Goal: Task Accomplishment & Management: Manage account settings

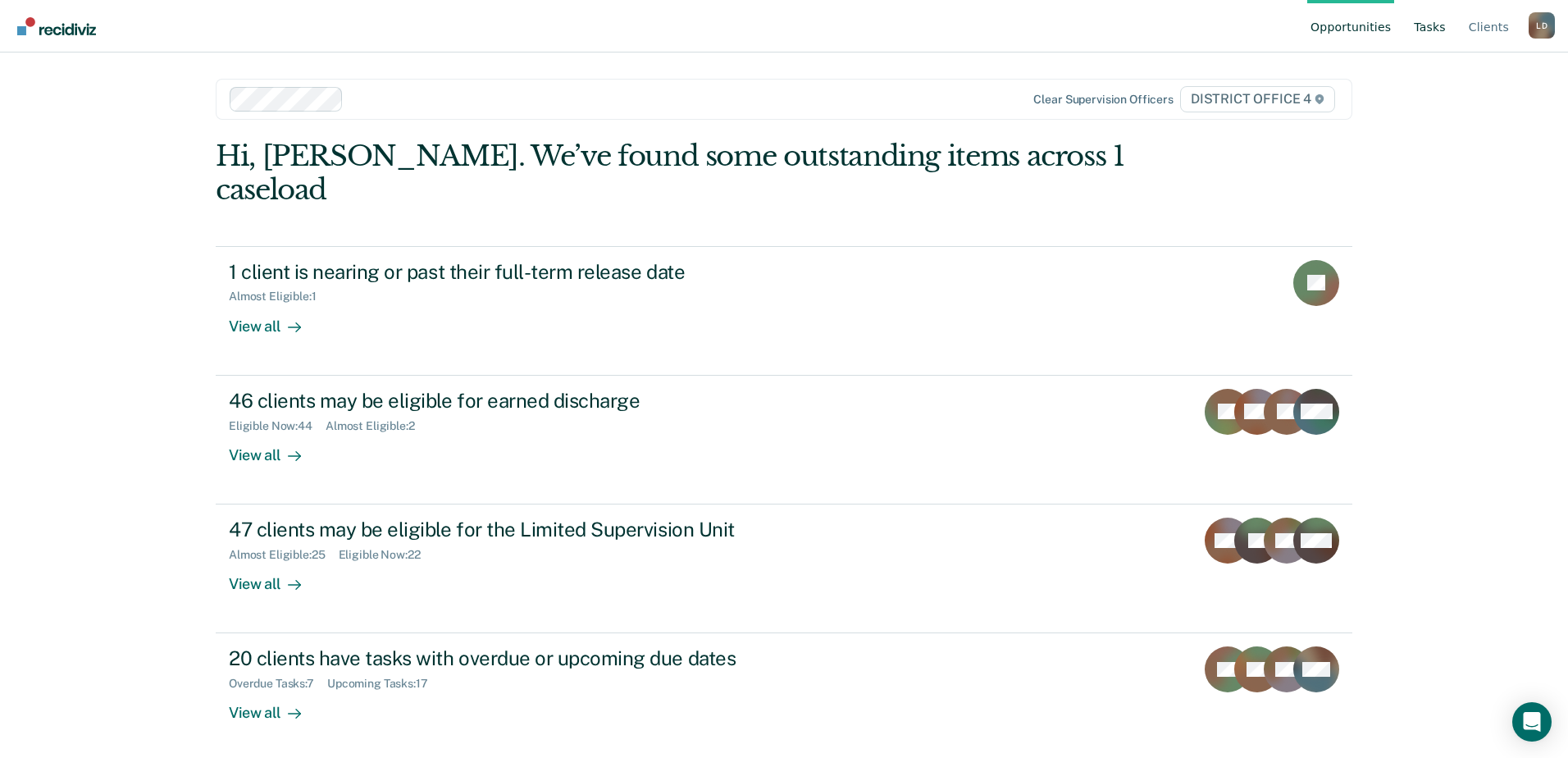
click at [1437, 27] on link "Tasks" at bounding box center [1430, 26] width 38 height 53
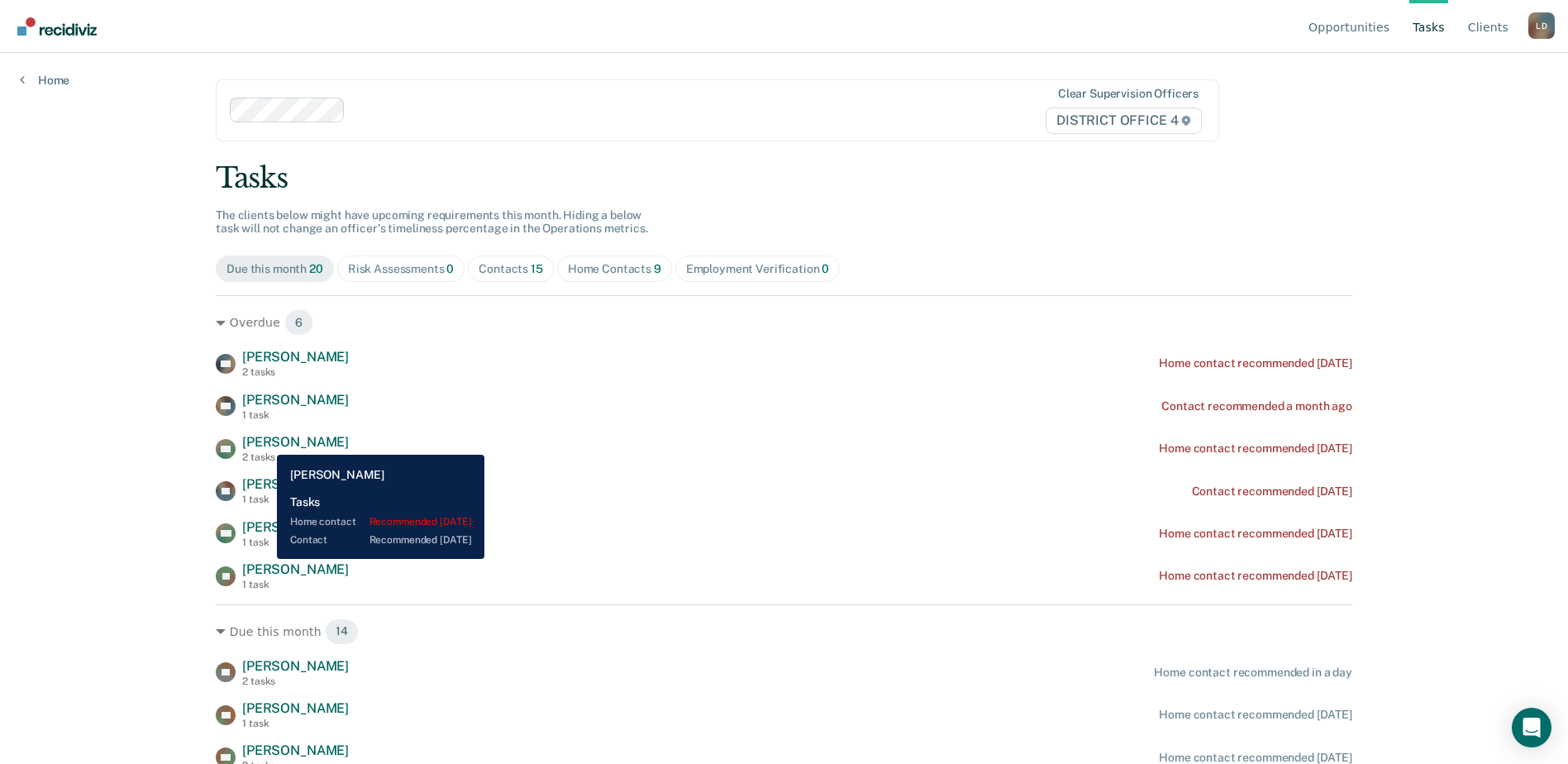
click at [264, 442] on span "[PERSON_NAME]" at bounding box center [296, 442] width 106 height 16
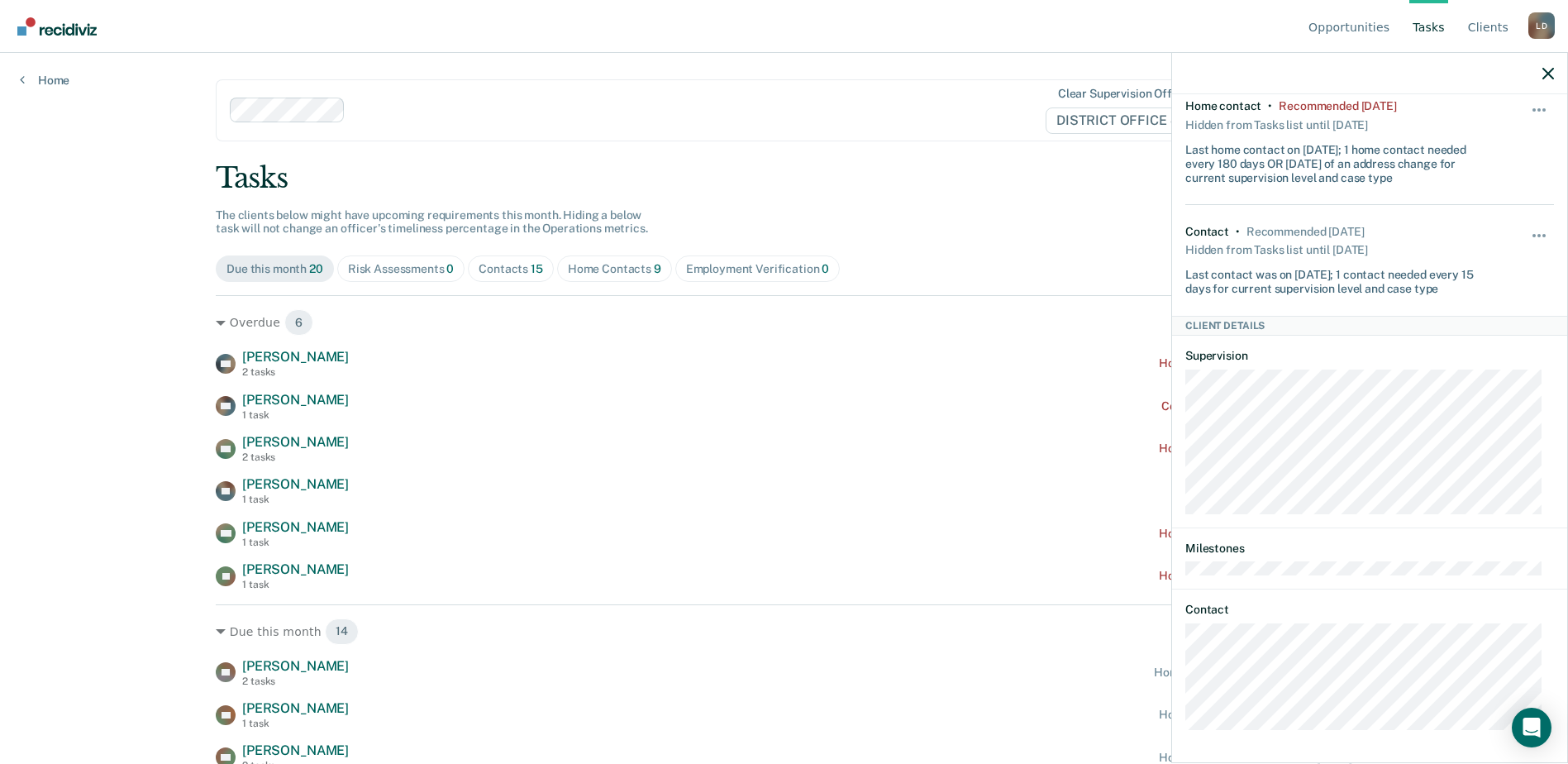
scroll to position [104, 0]
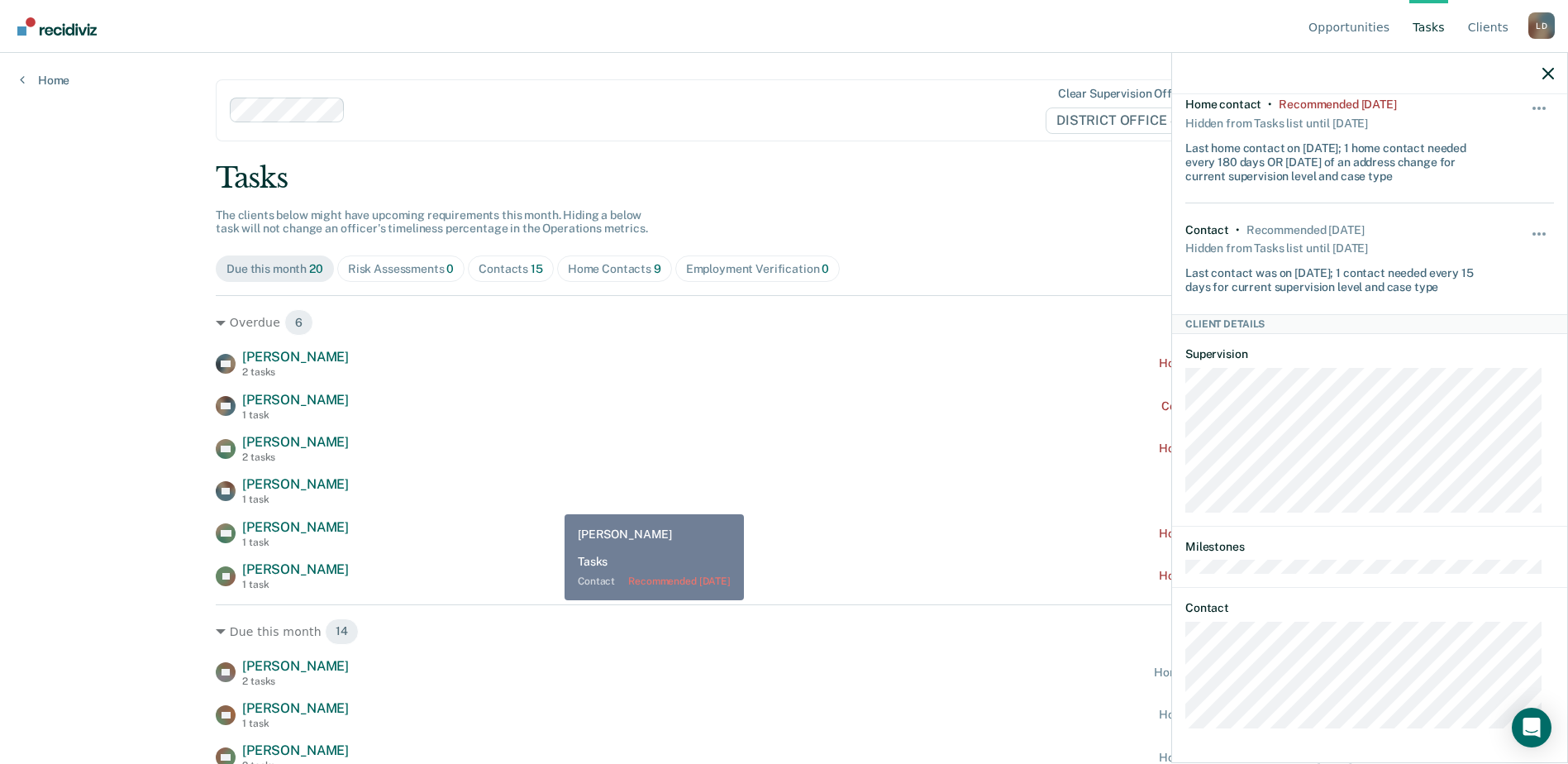
click at [553, 502] on div "EP [PERSON_NAME] 1 task Contact recommended [DATE]" at bounding box center [784, 491] width 1137 height 29
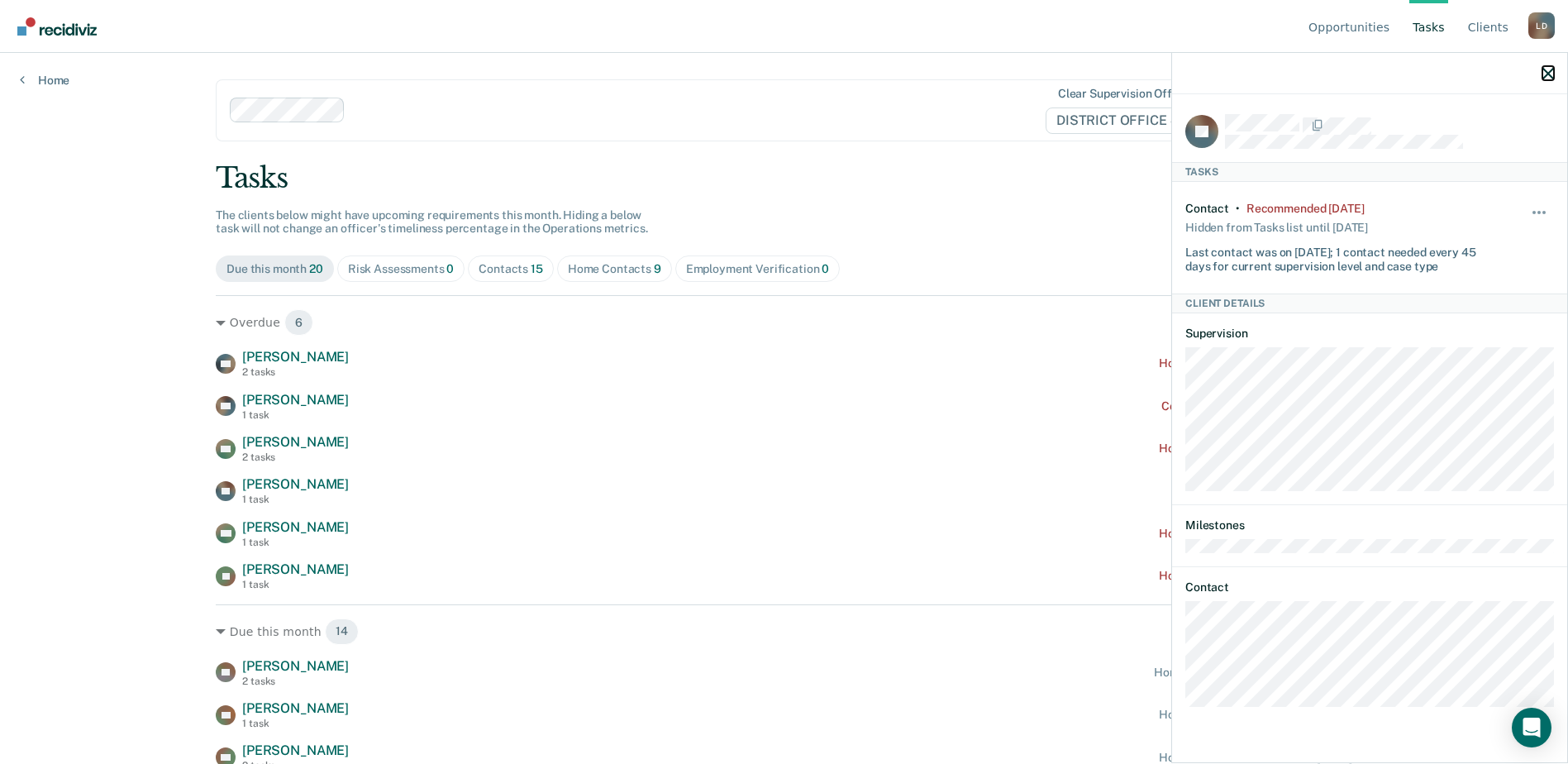
click at [1551, 70] on icon "button" at bounding box center [1549, 73] width 12 height 12
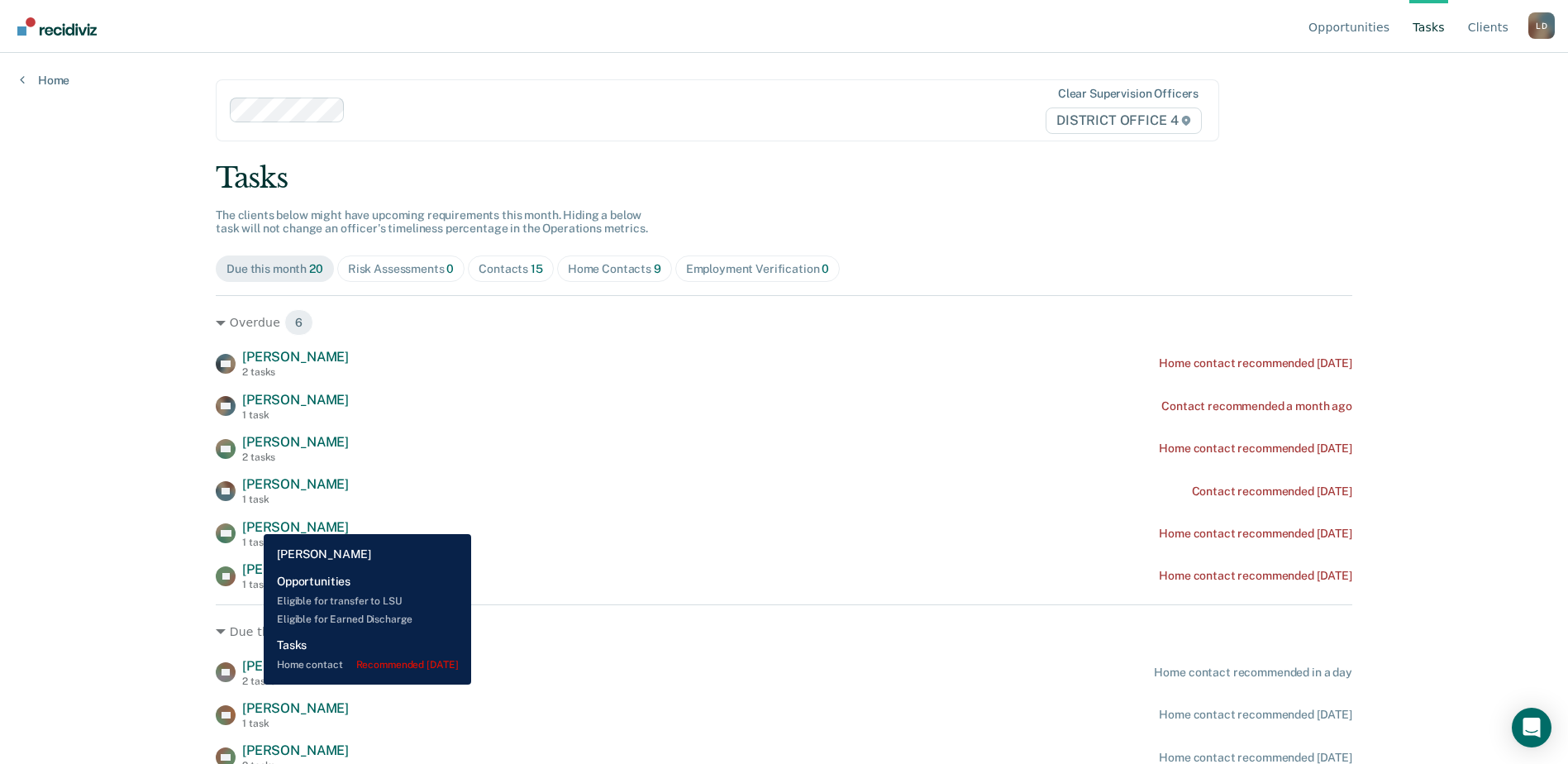
click at [252, 522] on span "[PERSON_NAME]" at bounding box center [296, 527] width 106 height 16
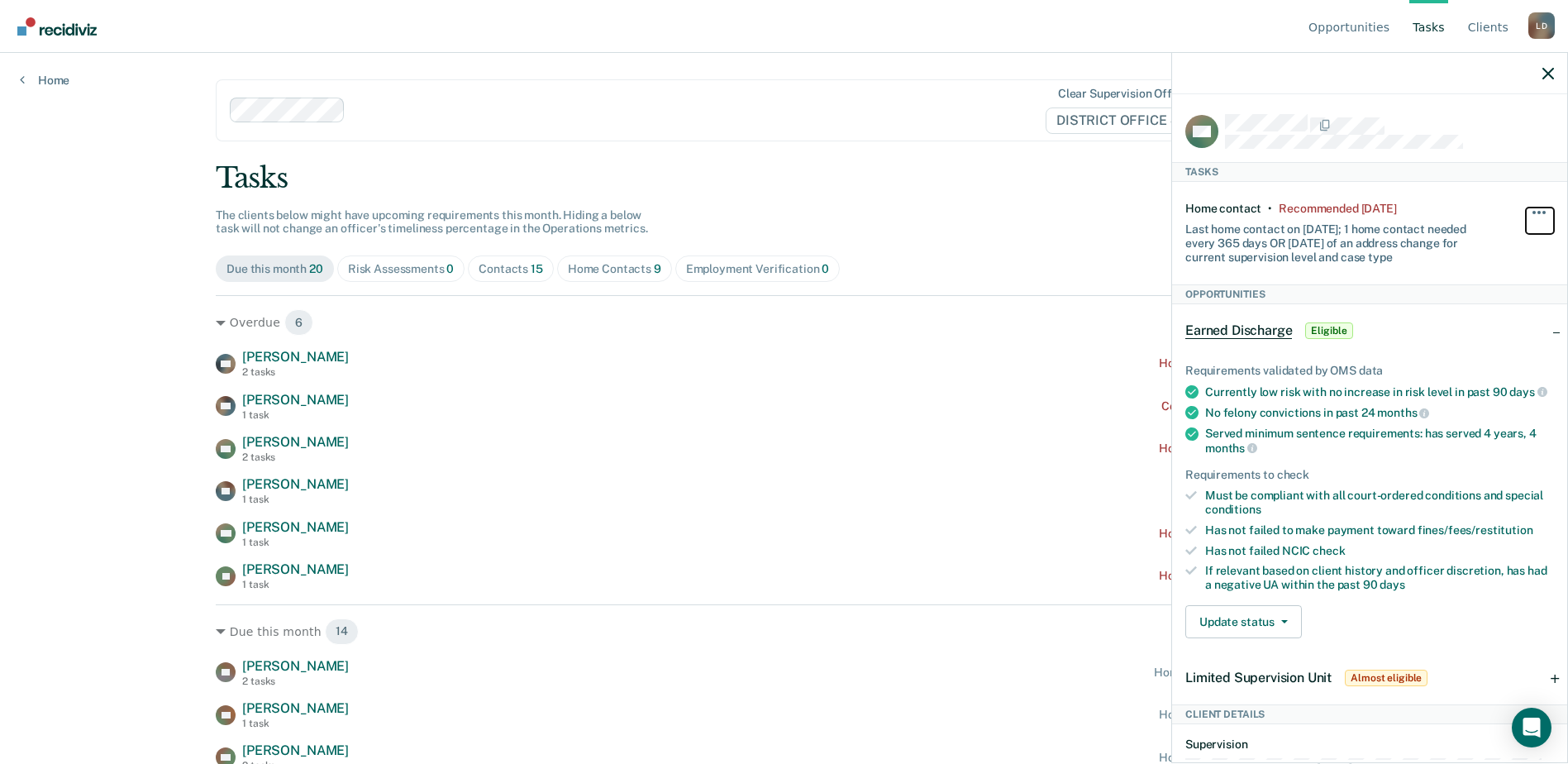
click at [1538, 211] on span "button" at bounding box center [1540, 213] width 4 height 4
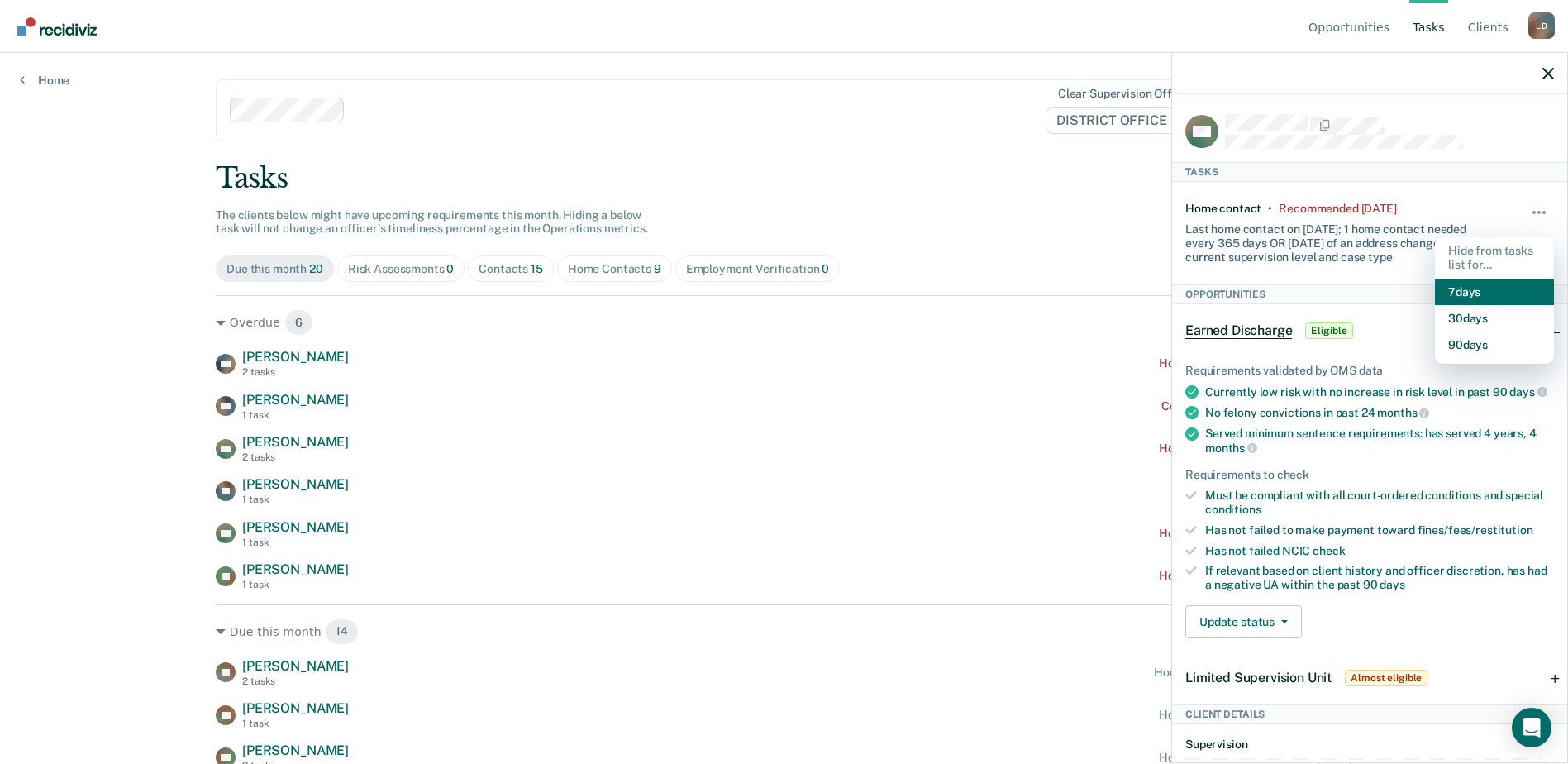
click at [1471, 296] on button "7 days" at bounding box center [1495, 292] width 119 height 27
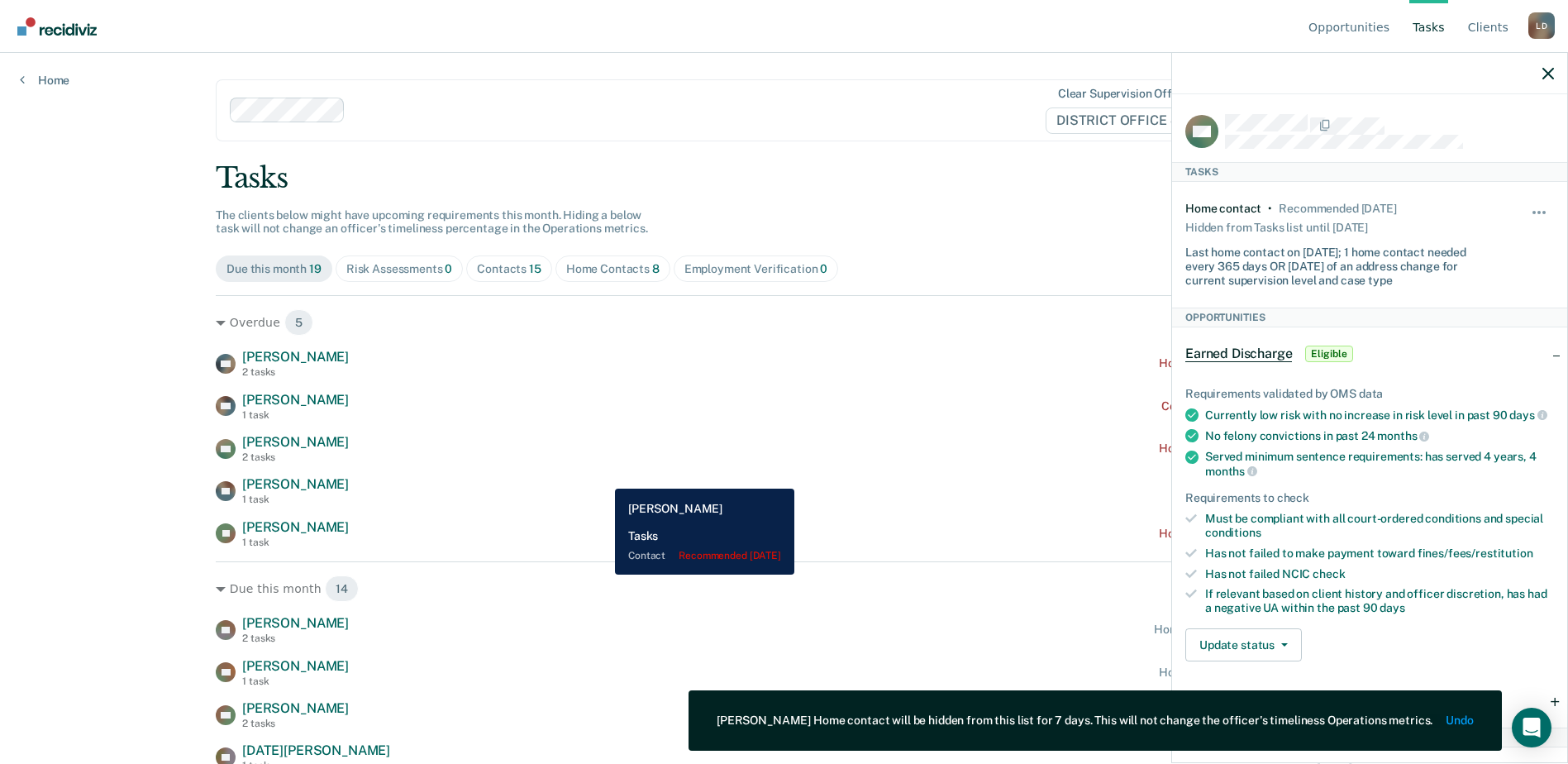
click at [519, 444] on div "WA [PERSON_NAME] 2 tasks Home contact recommended [DATE]" at bounding box center [784, 449] width 1137 height 29
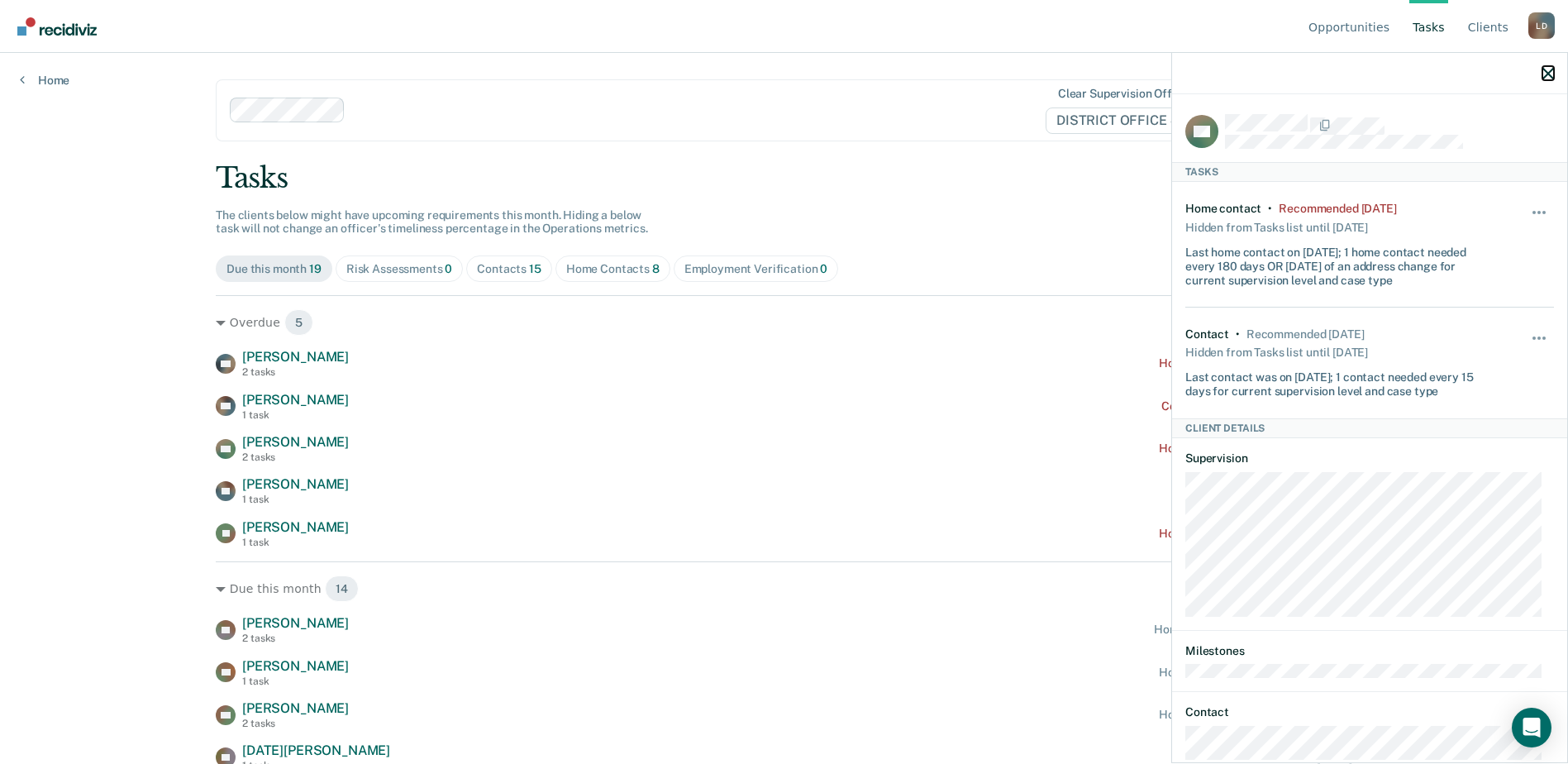
click at [1552, 69] on icon "button" at bounding box center [1549, 73] width 12 height 12
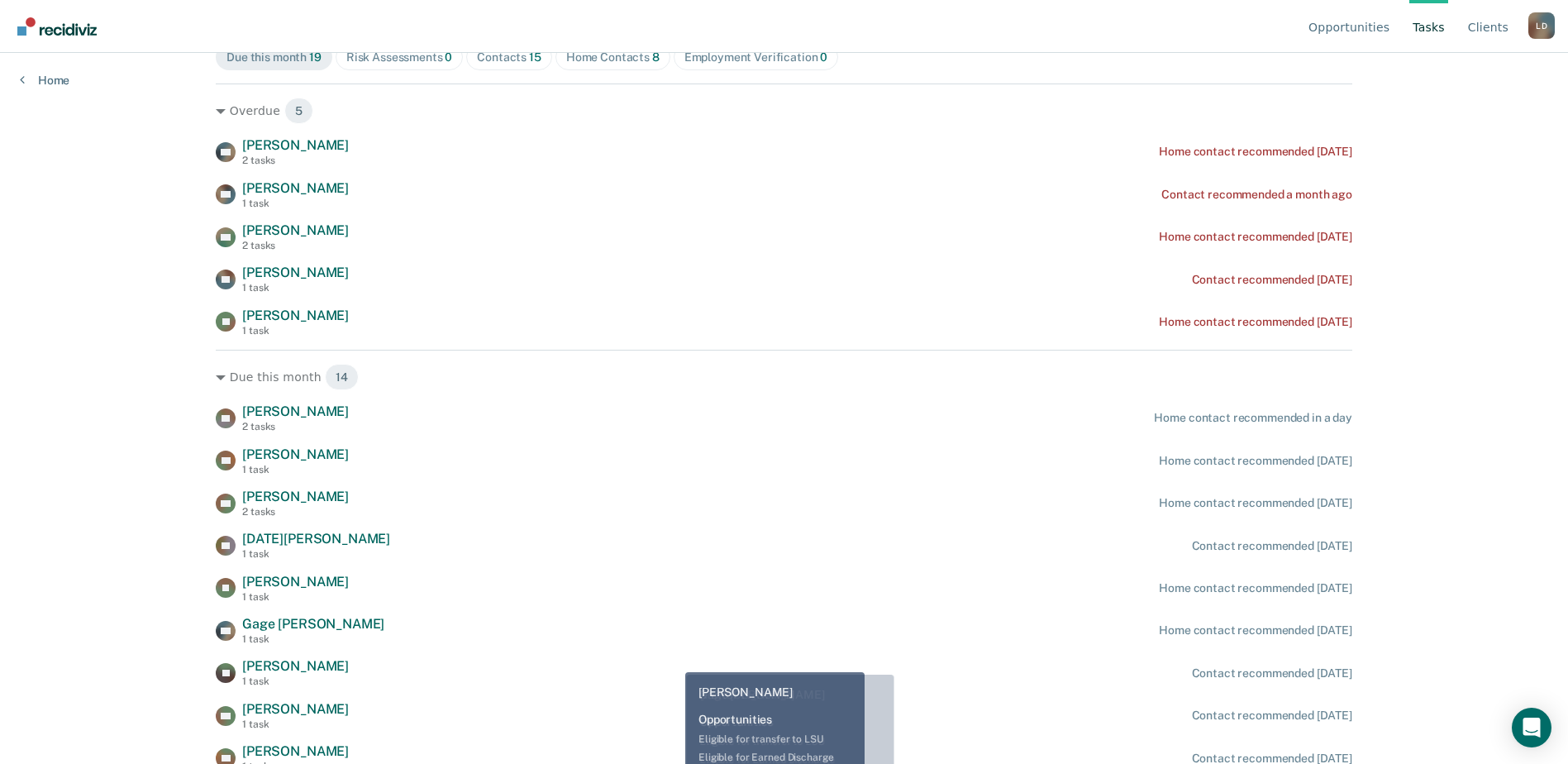
scroll to position [248, 0]
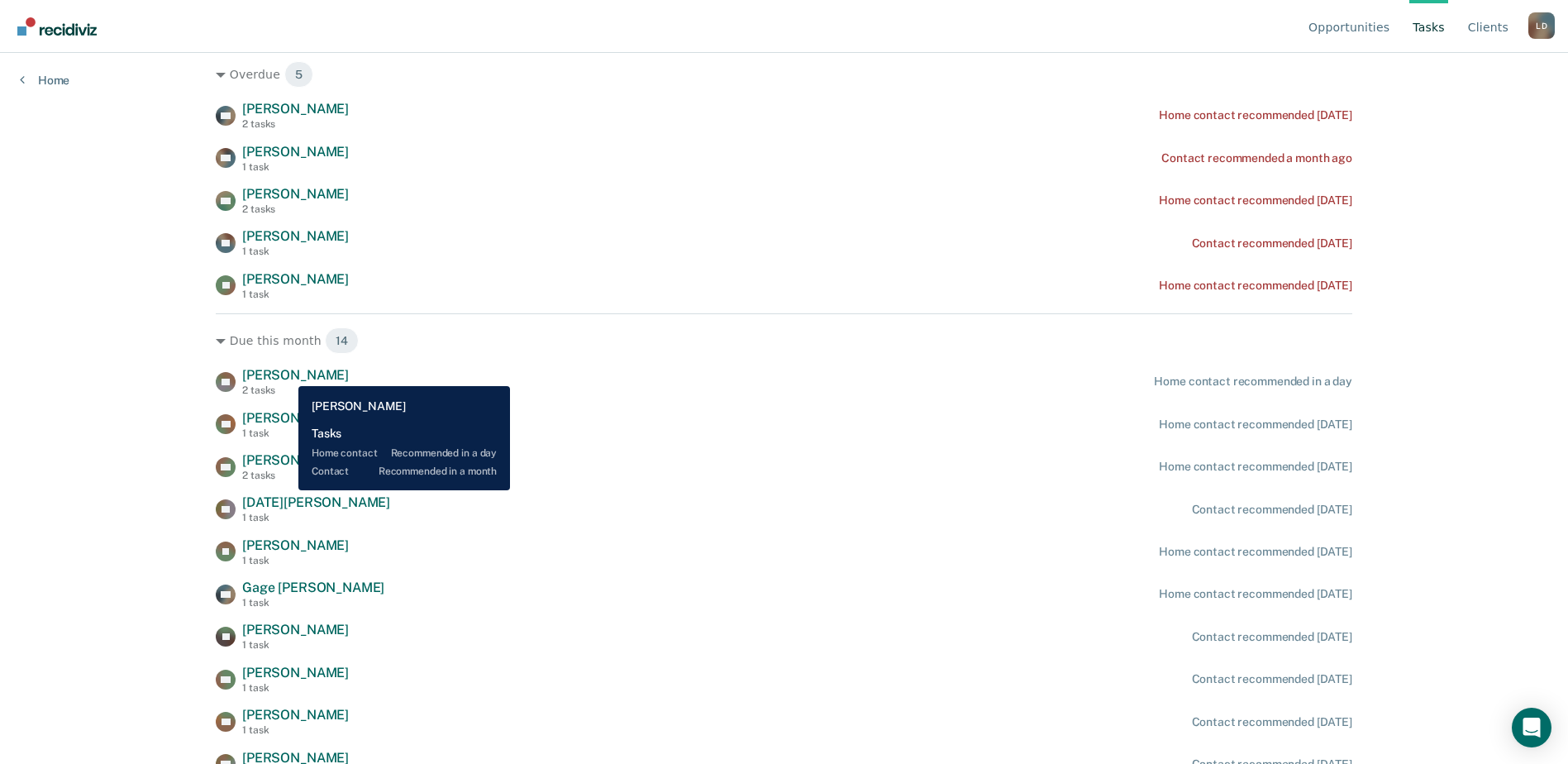
click at [286, 374] on span "[PERSON_NAME]" at bounding box center [296, 375] width 106 height 16
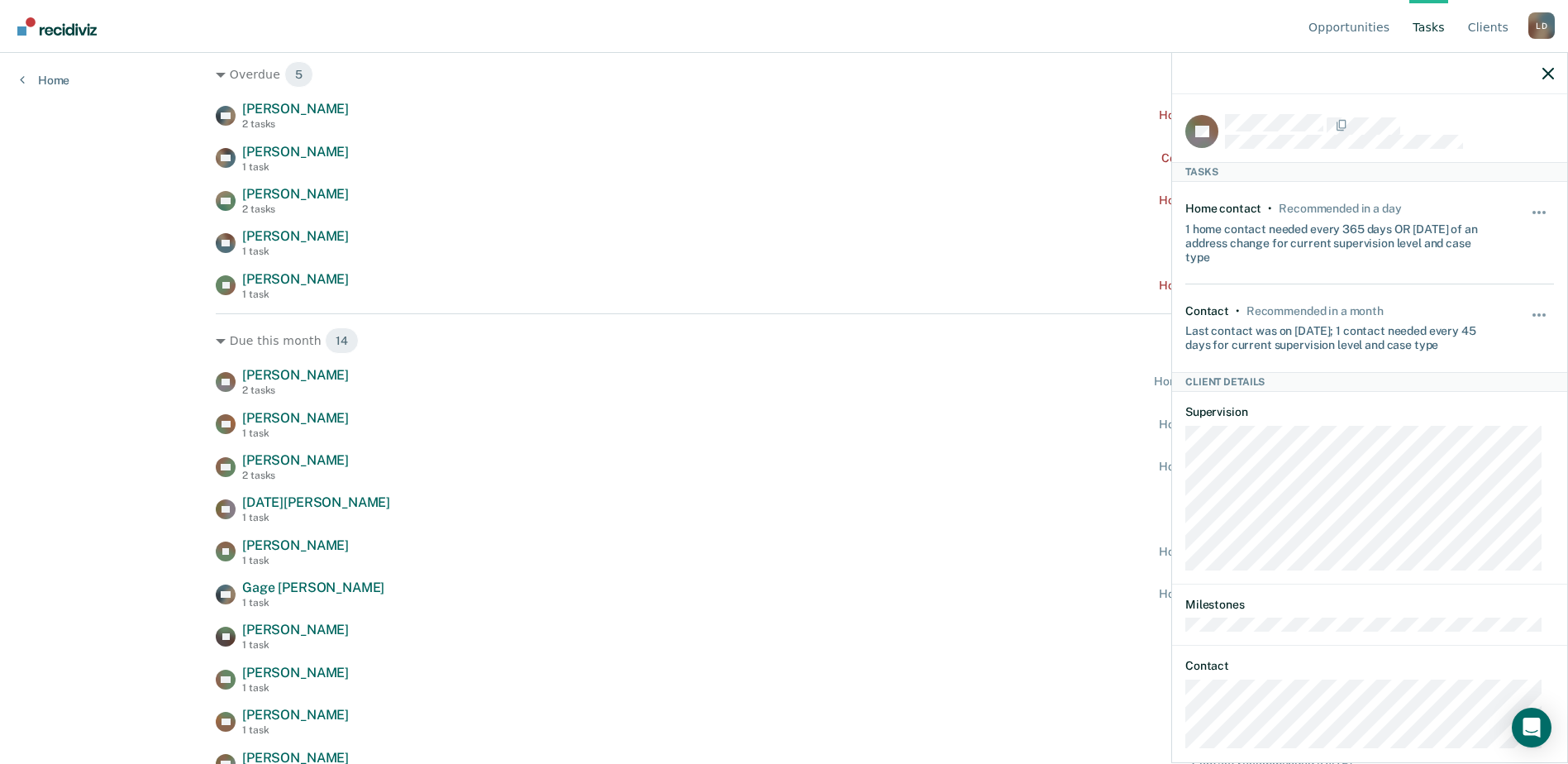
scroll to position [20, 0]
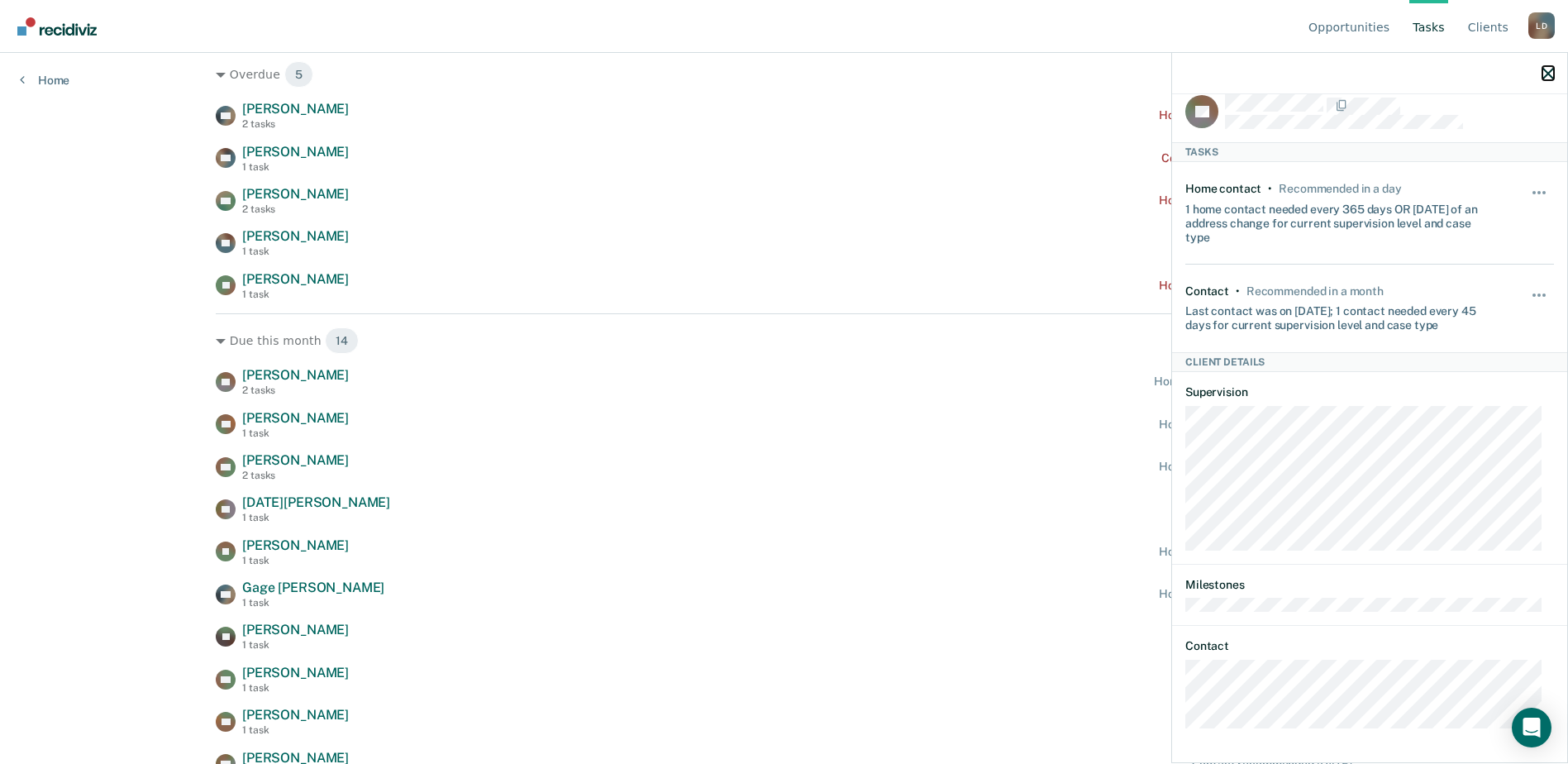
click at [1549, 76] on icon "button" at bounding box center [1549, 73] width 12 height 12
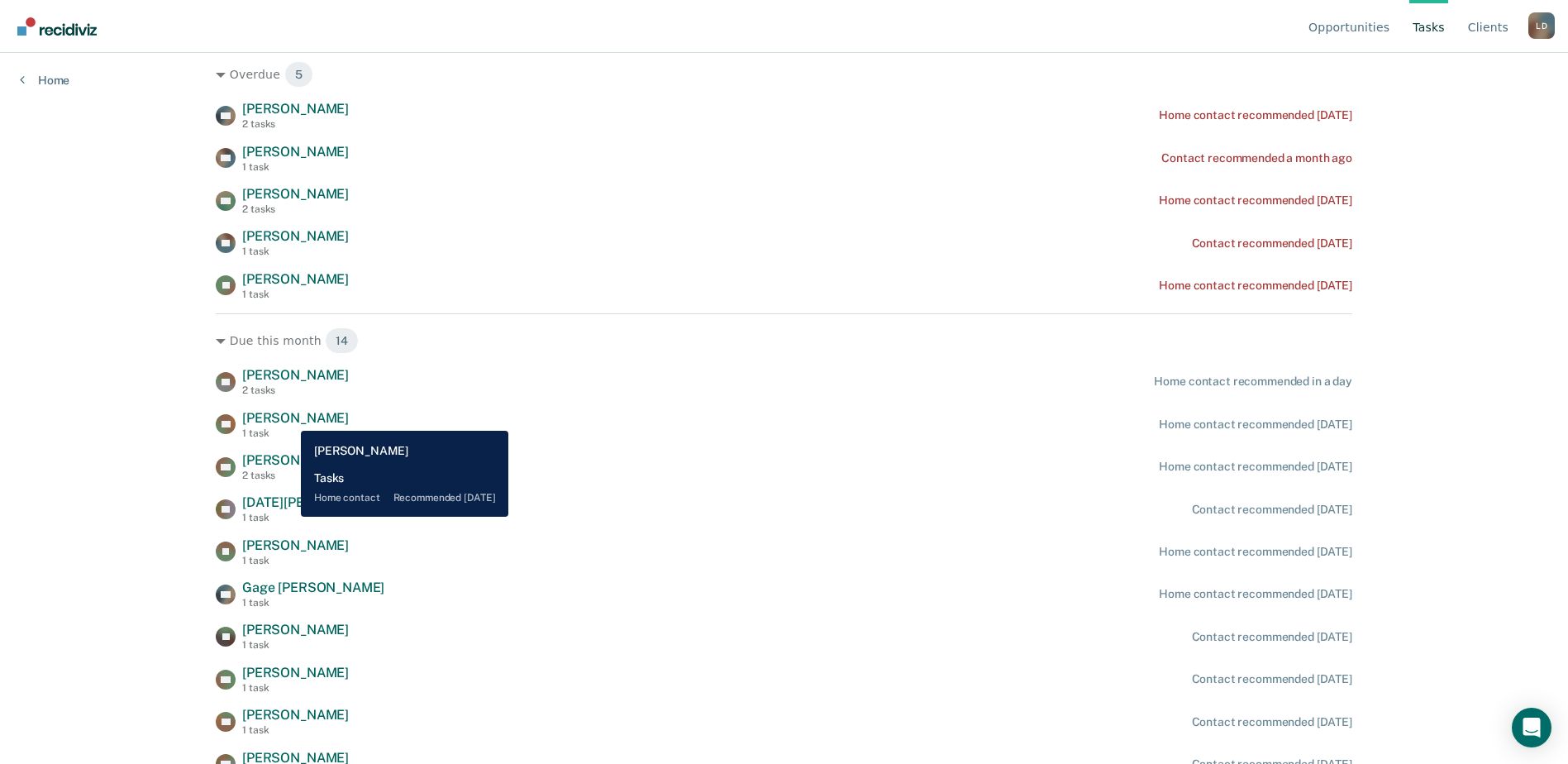
click at [289, 418] on span "[PERSON_NAME]" at bounding box center [296, 418] width 106 height 16
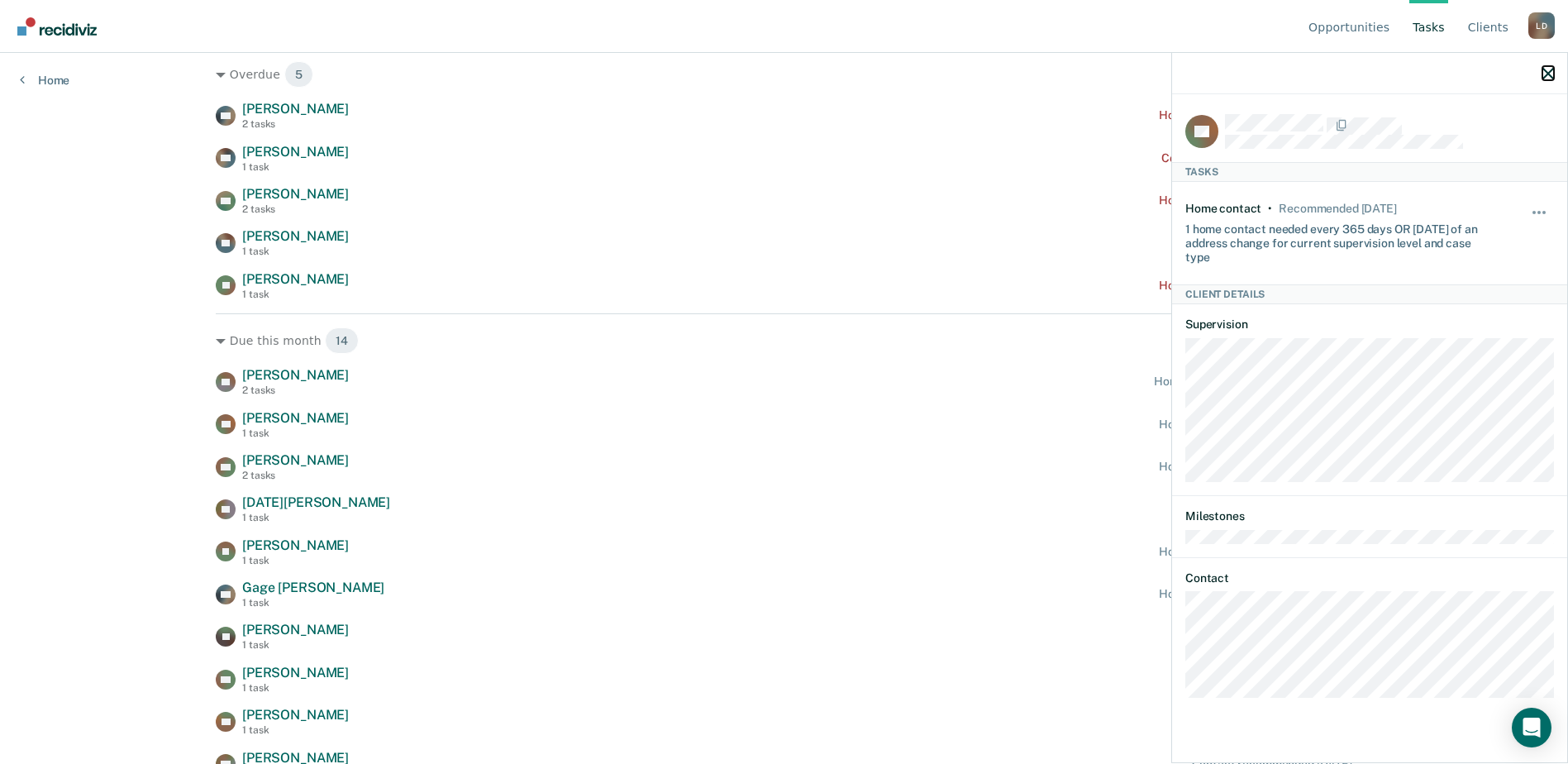
click at [1551, 78] on icon "button" at bounding box center [1549, 73] width 12 height 12
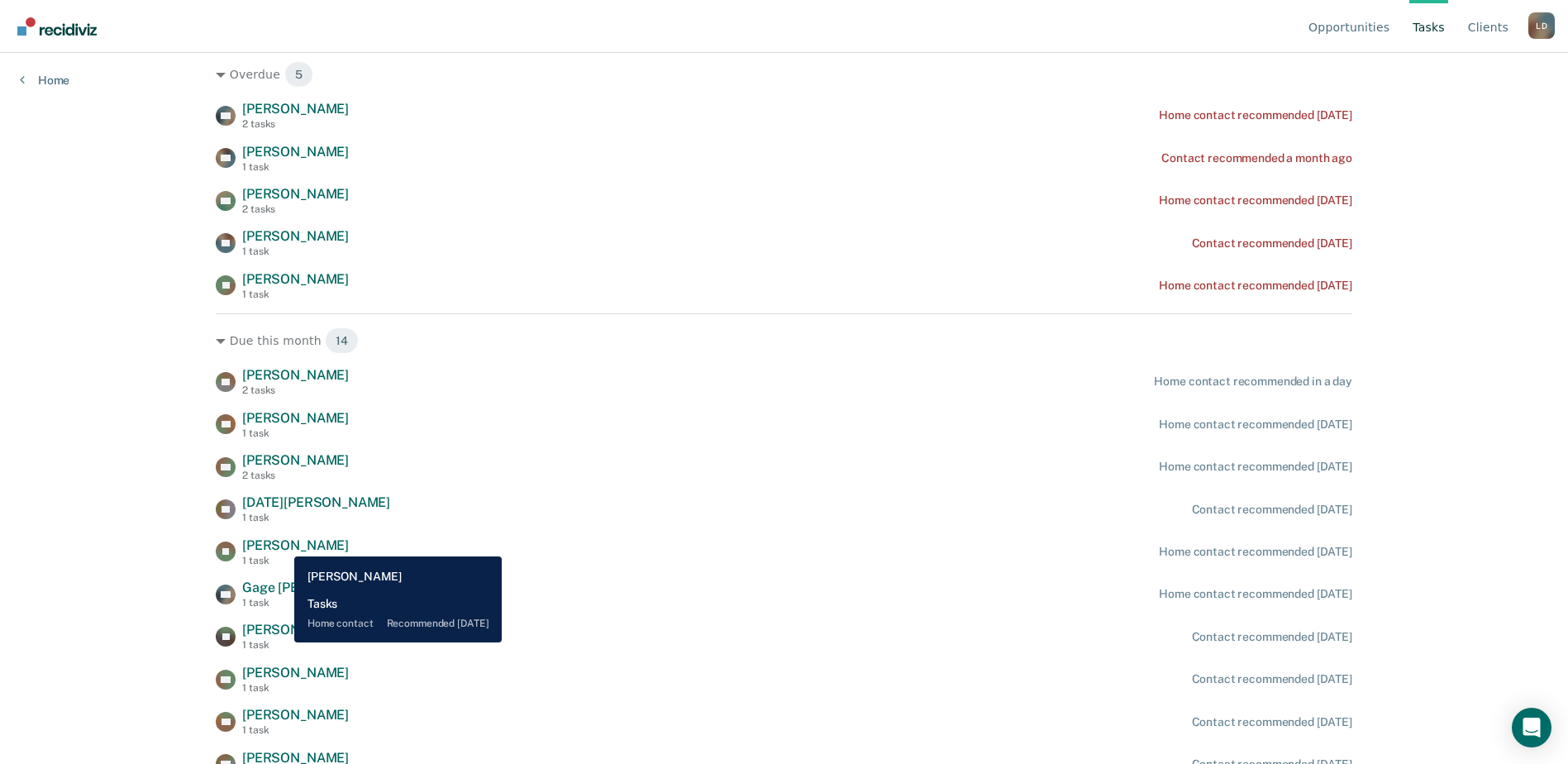
click at [282, 545] on span "[PERSON_NAME]" at bounding box center [296, 545] width 106 height 16
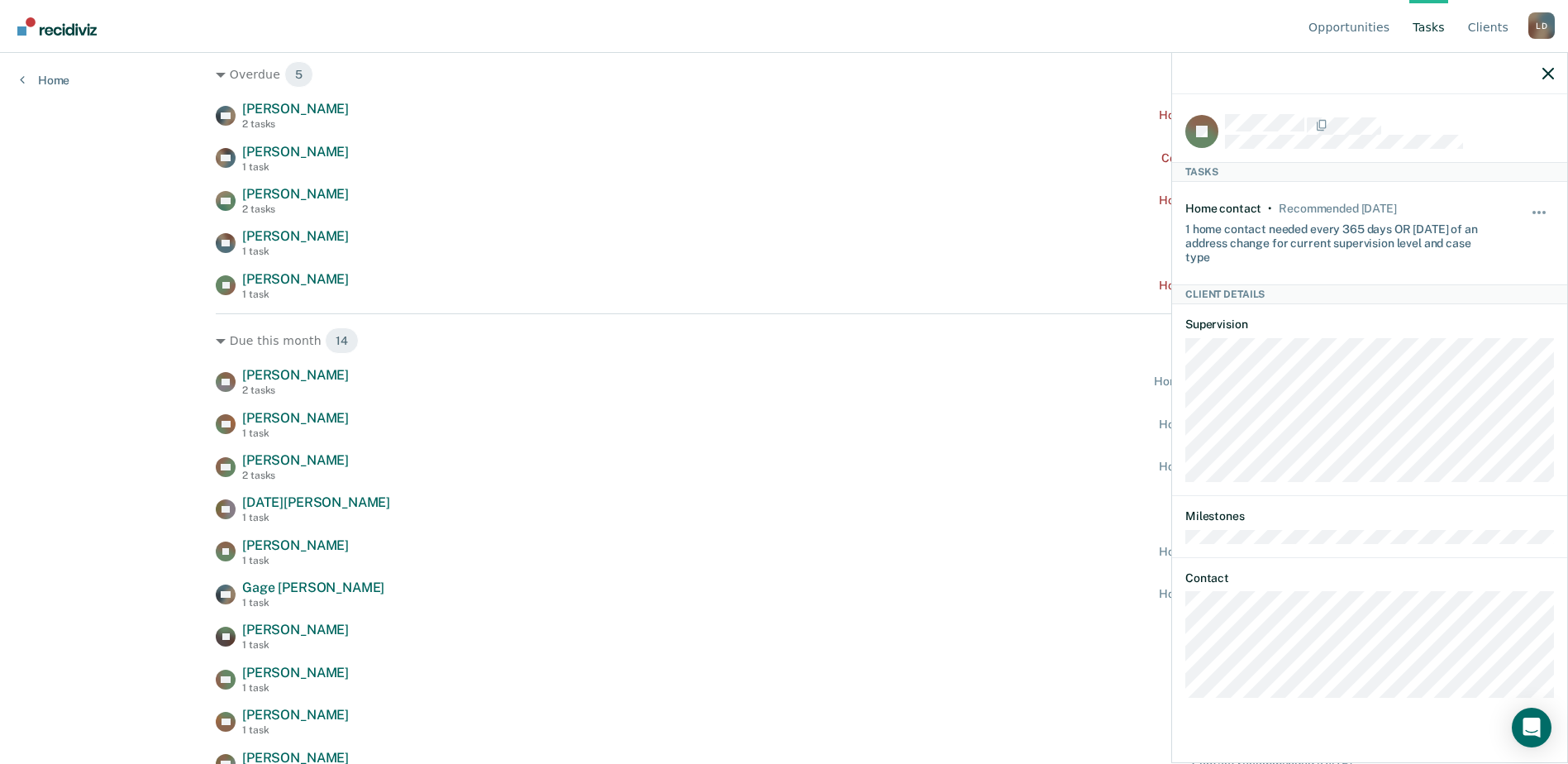
click at [680, 526] on div "DL [PERSON_NAME] 2 tasks Home contact recommended in a day AB [PERSON_NAME] 1 t…" at bounding box center [784, 657] width 1137 height 581
click at [1552, 71] on icon "button" at bounding box center [1549, 73] width 12 height 12
